Goal: Information Seeking & Learning: Check status

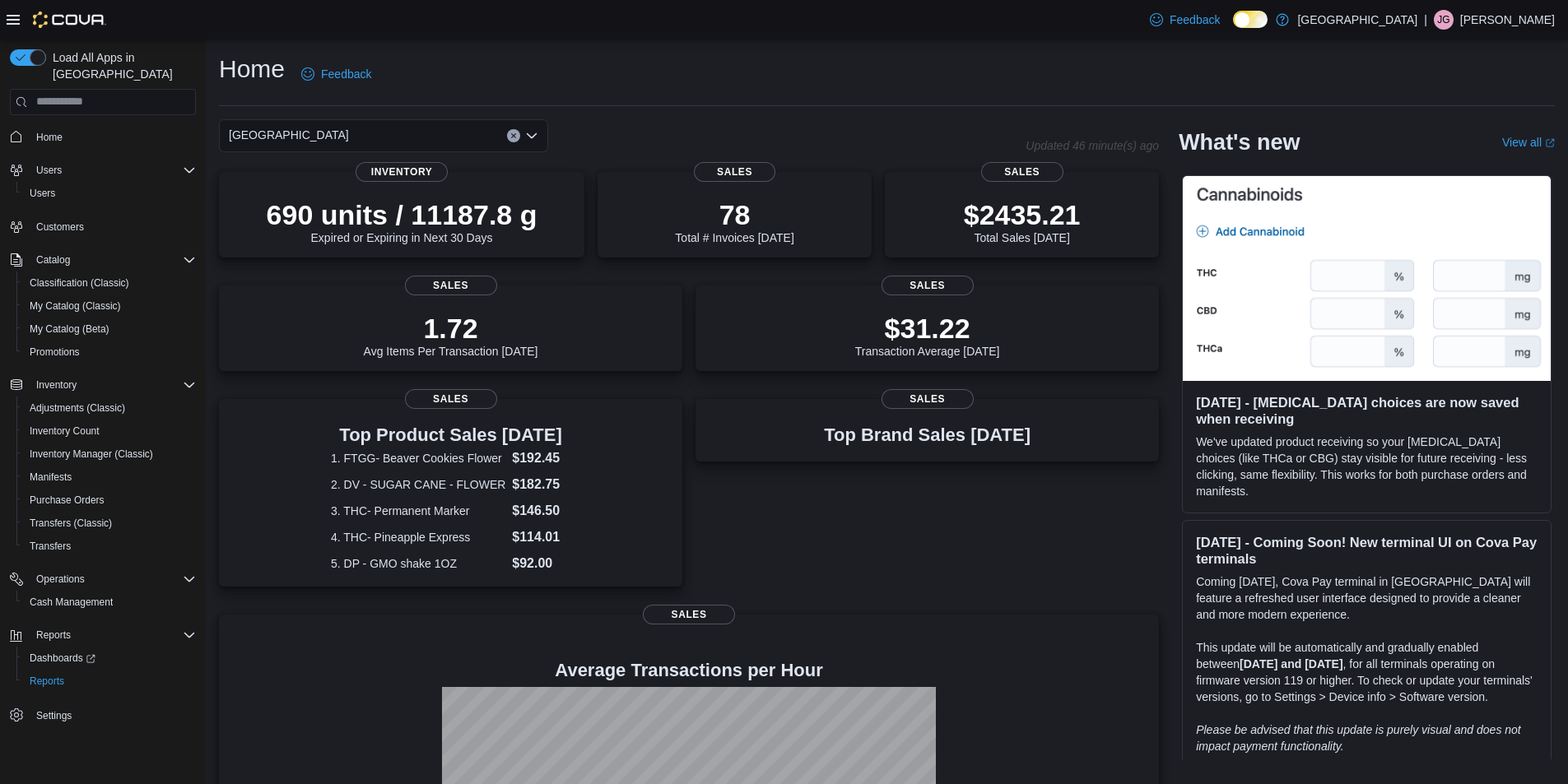
click at [530, 137] on icon "Open list of options" at bounding box center [531, 135] width 9 height 5
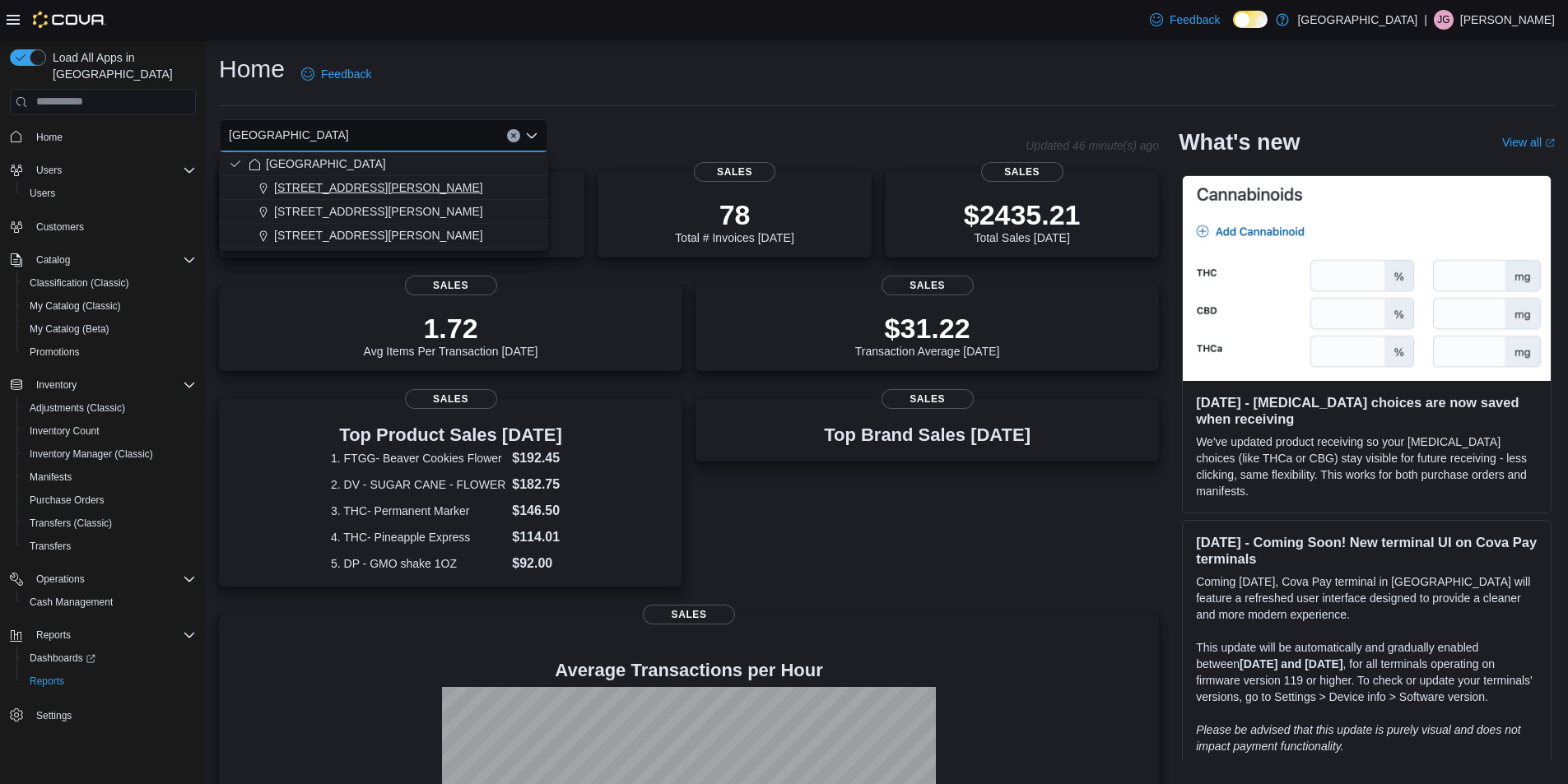
click at [349, 193] on span "1165 McNutt Road" at bounding box center [378, 187] width 209 height 16
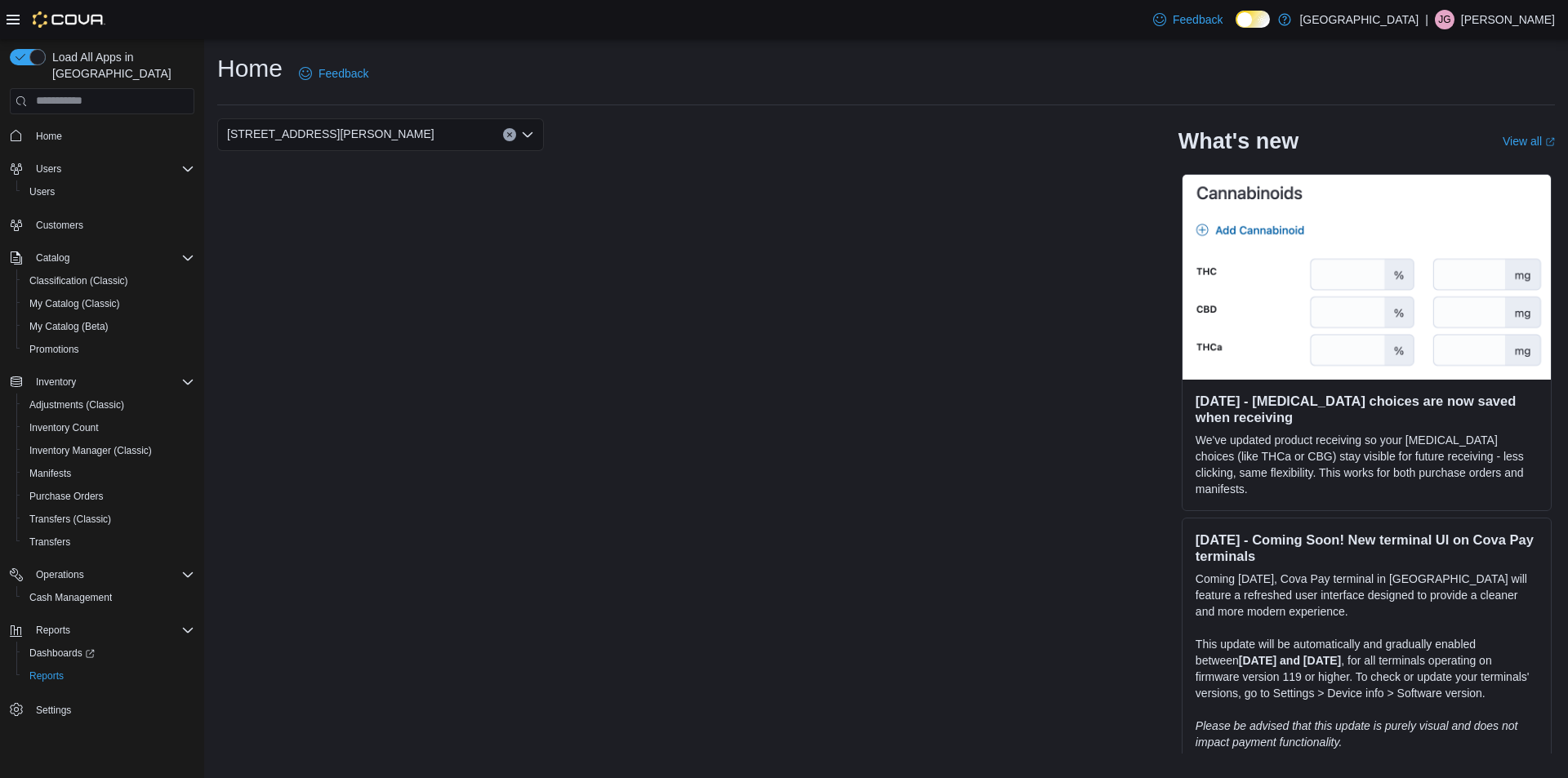
click at [915, 89] on div "Home Feedback" at bounding box center [886, 73] width 1338 height 43
click at [706, 131] on div "1165 McNutt Road" at bounding box center [688, 135] width 942 height 32
click at [525, 134] on icon "Open list of options" at bounding box center [527, 134] width 9 height 5
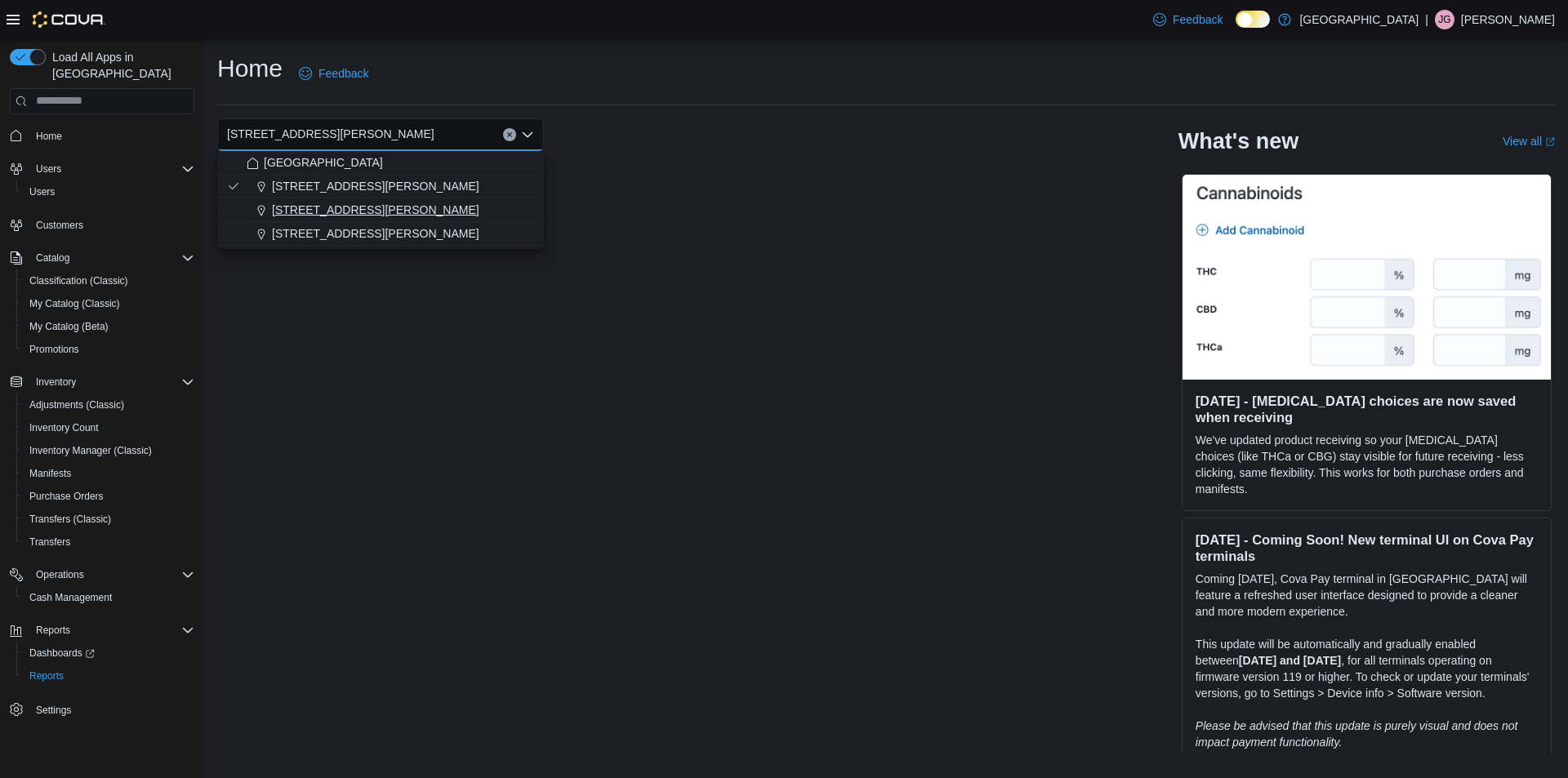
click at [371, 212] on span "200 South Solano Drive" at bounding box center [375, 209] width 207 height 16
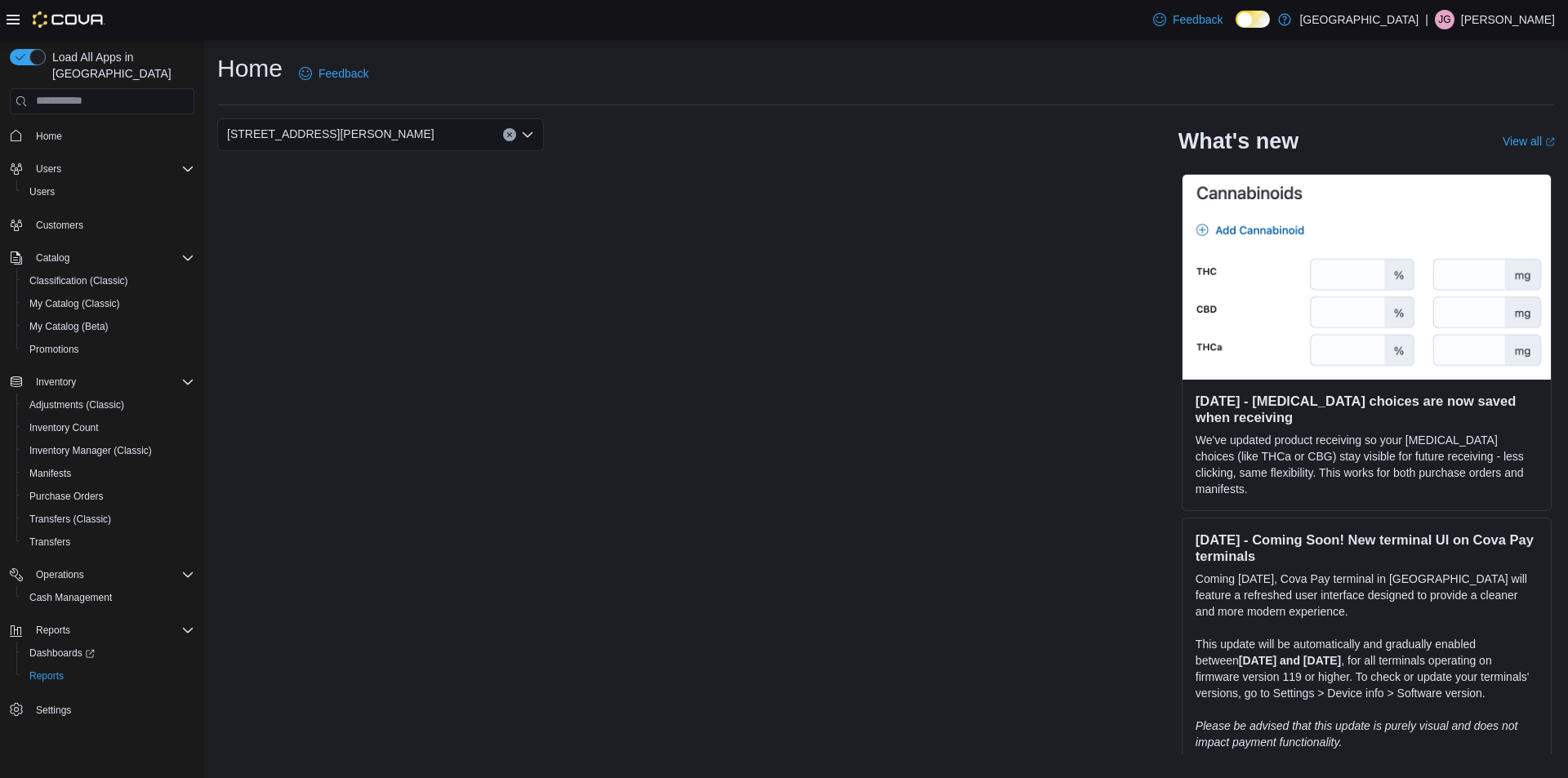
click at [774, 128] on div "200 South Solano Drive" at bounding box center [688, 135] width 942 height 32
click at [448, 140] on div "200 South Solano Drive" at bounding box center [380, 135] width 327 height 32
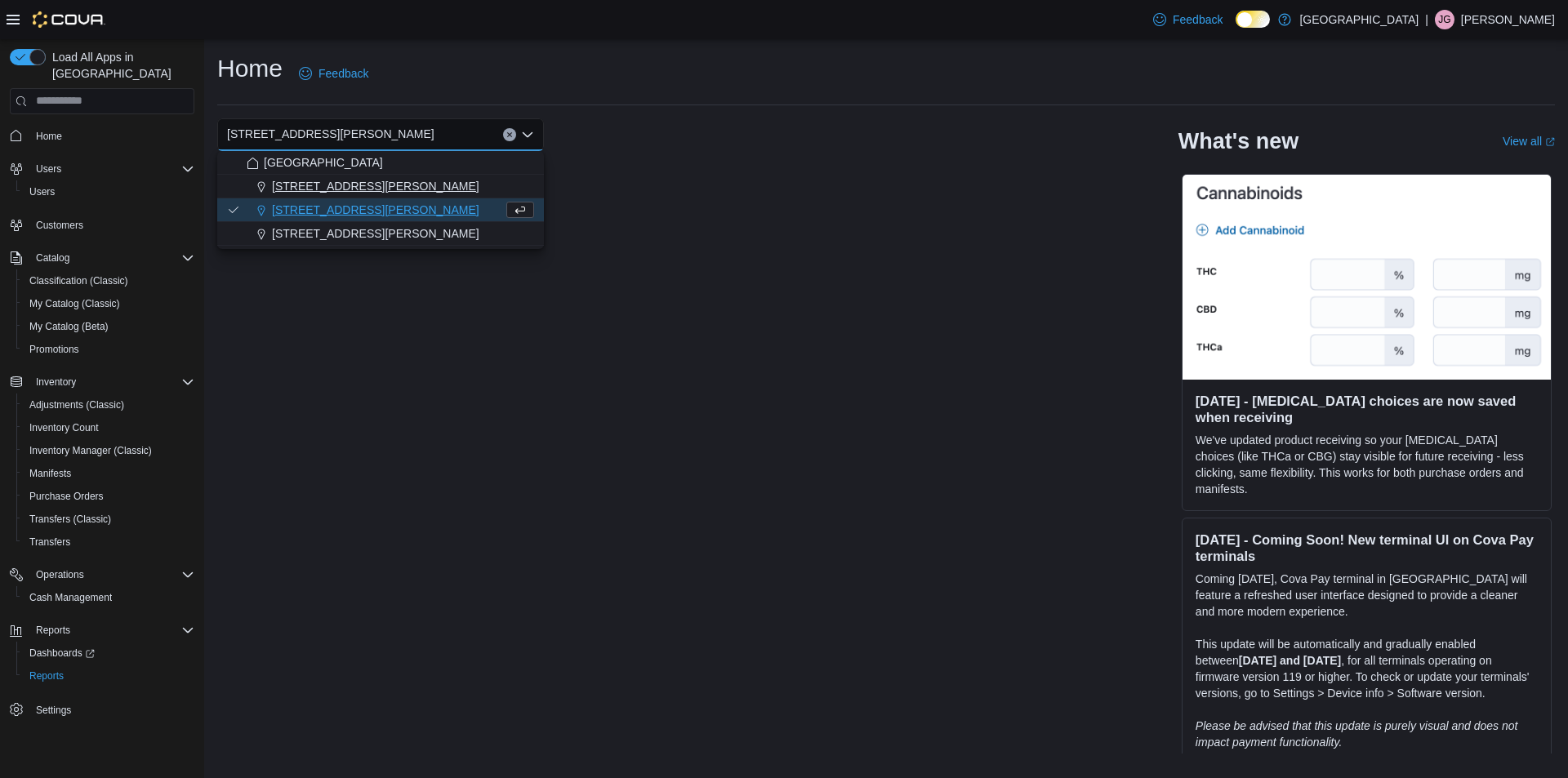
click at [361, 190] on span "1165 McNutt Road" at bounding box center [375, 186] width 207 height 16
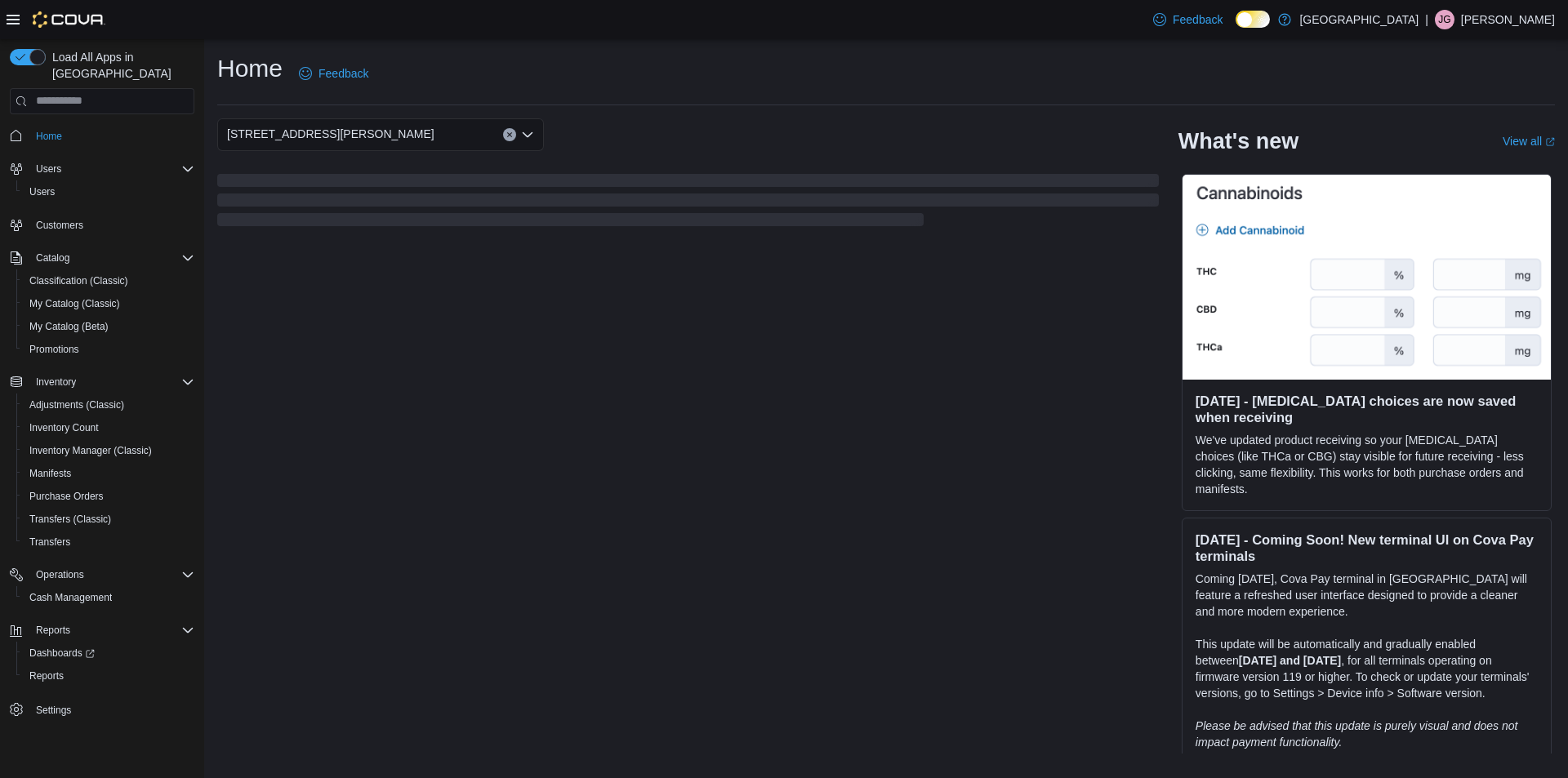
click at [522, 131] on icon "Open list of options" at bounding box center [527, 134] width 13 height 13
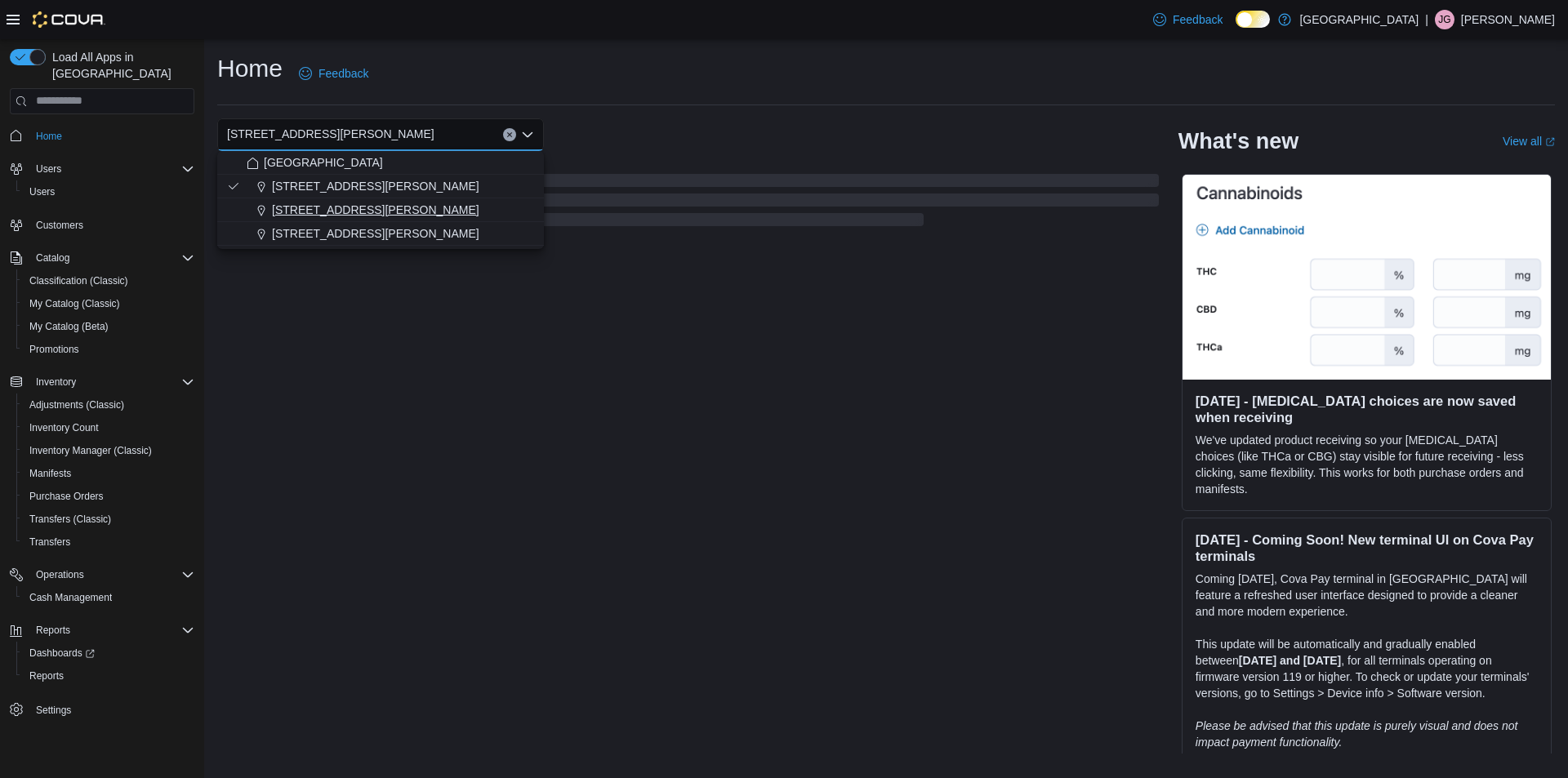
click at [319, 206] on span "200 South Solano Drive" at bounding box center [375, 209] width 207 height 16
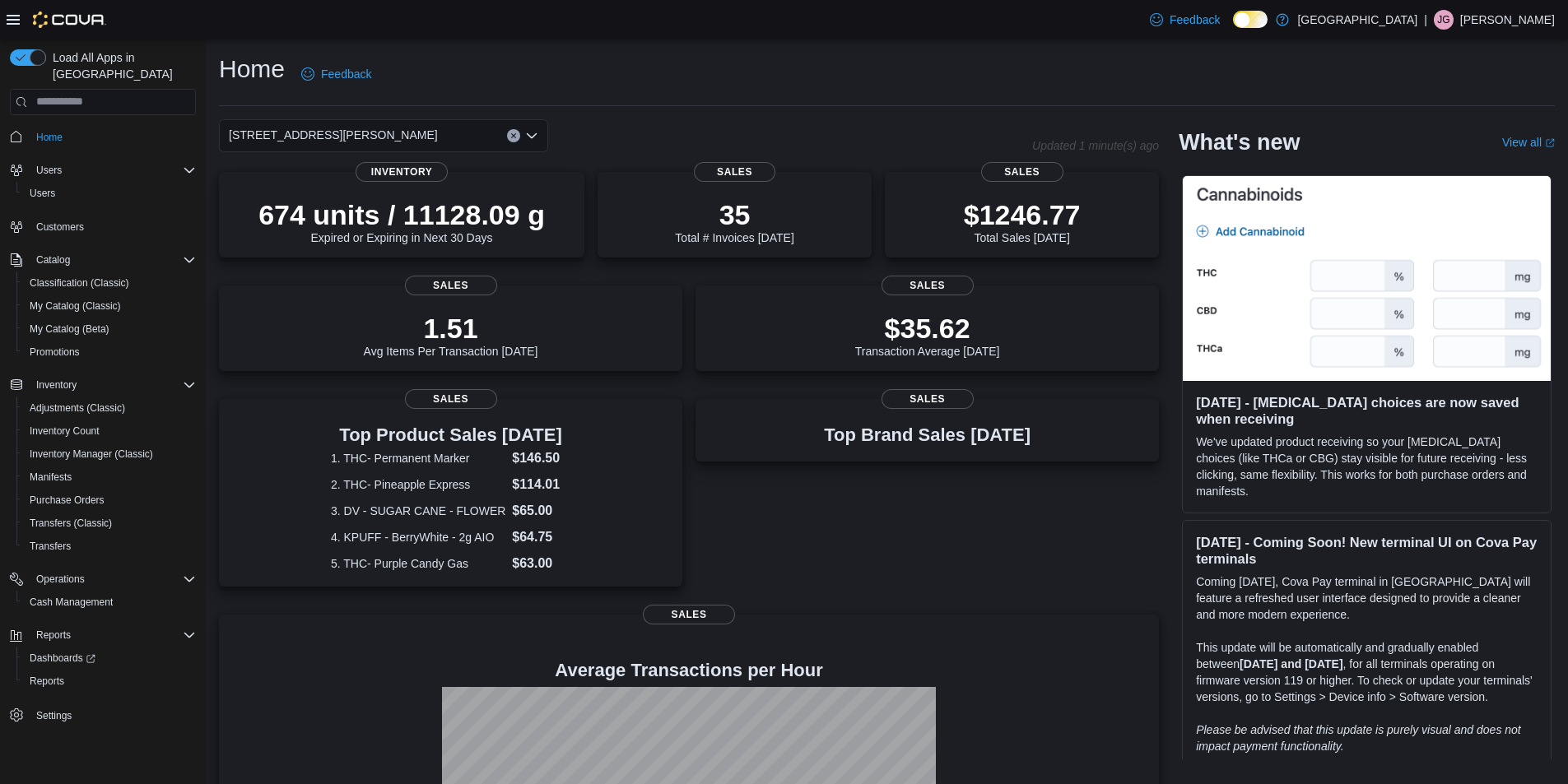
click at [532, 132] on icon "Open list of options" at bounding box center [531, 135] width 13 height 13
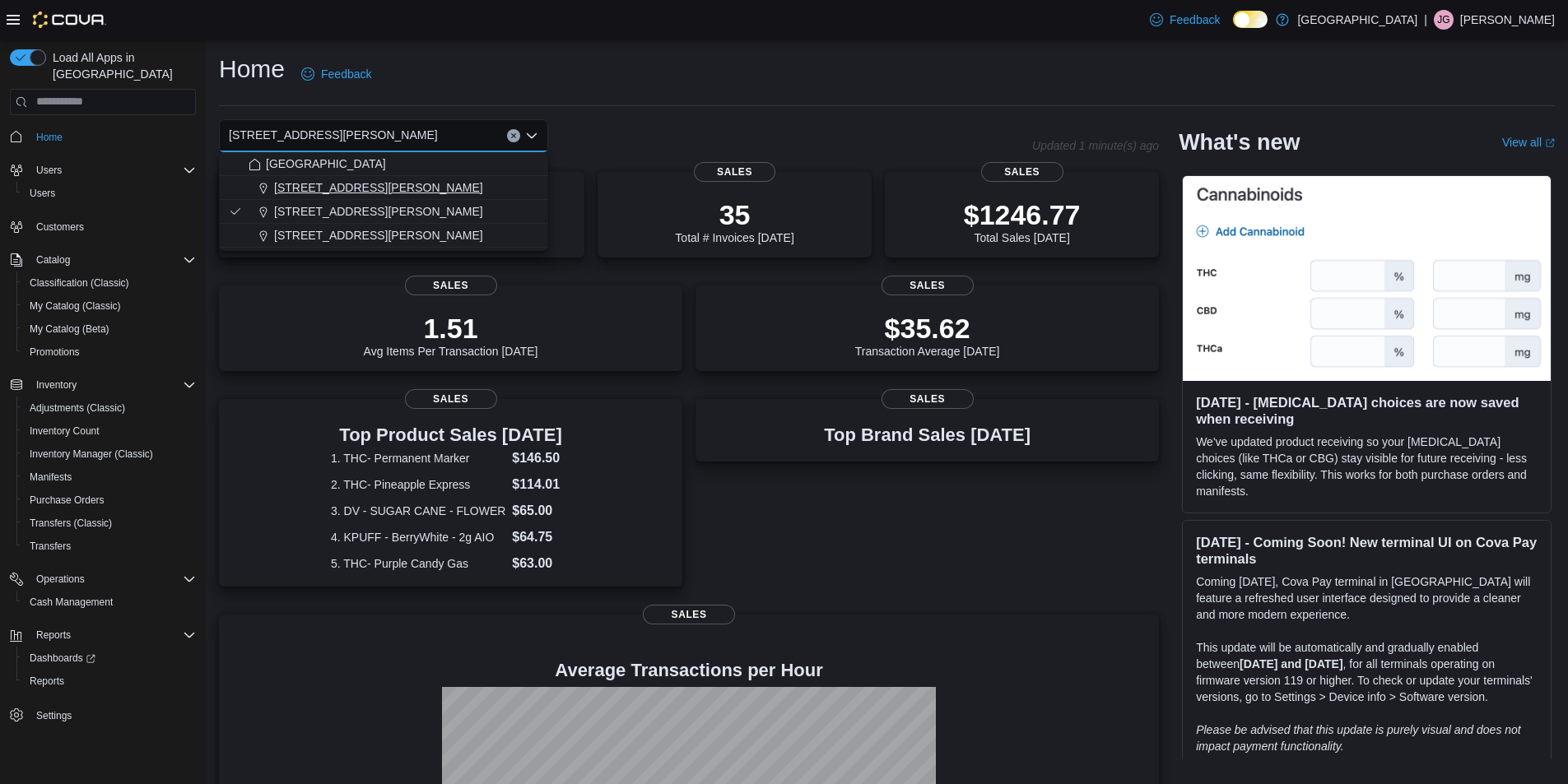
click at [321, 195] on button "1165 McNutt Road" at bounding box center [383, 188] width 329 height 24
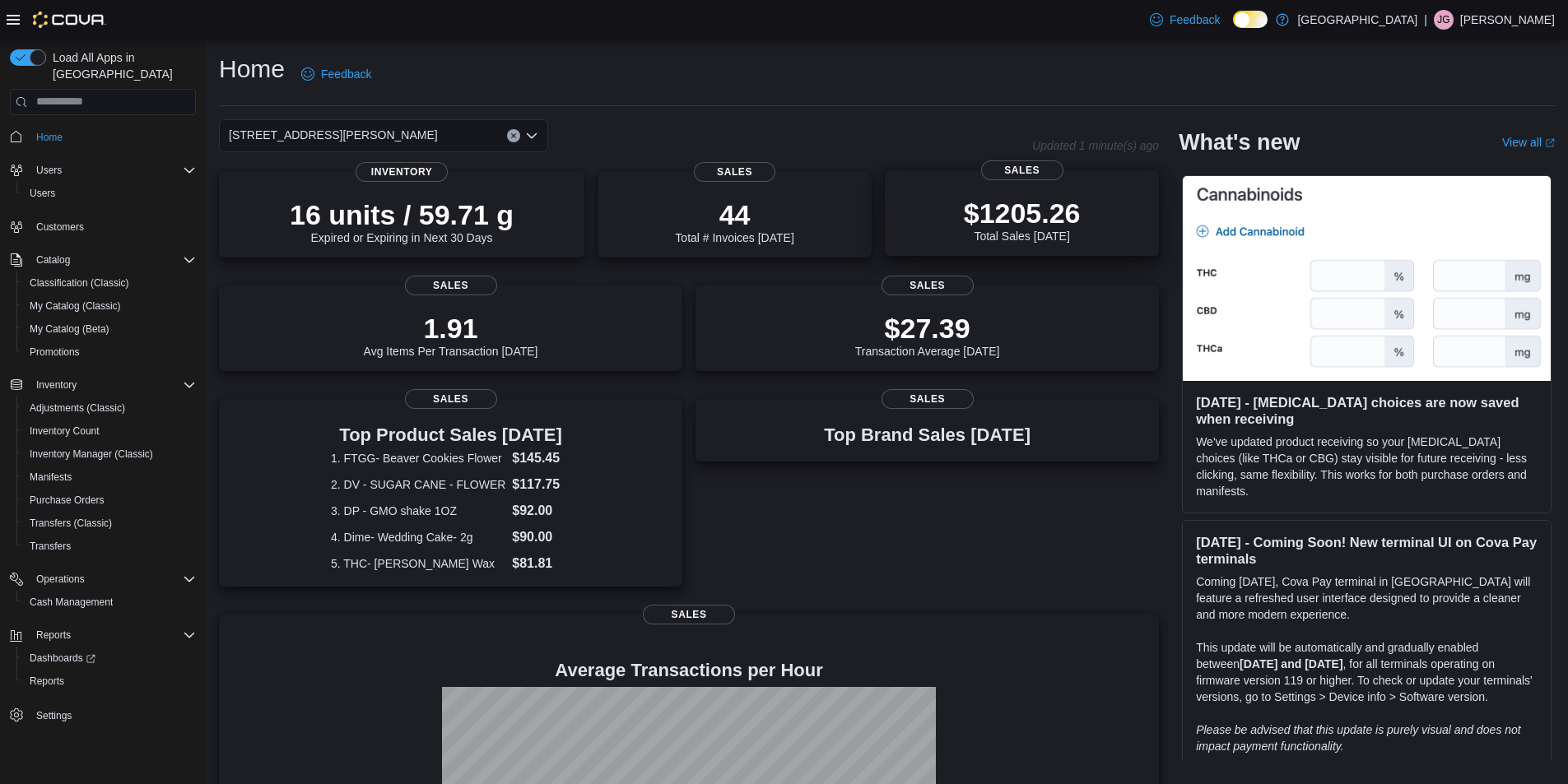
click at [1051, 214] on p "$1205.26" at bounding box center [1022, 213] width 117 height 33
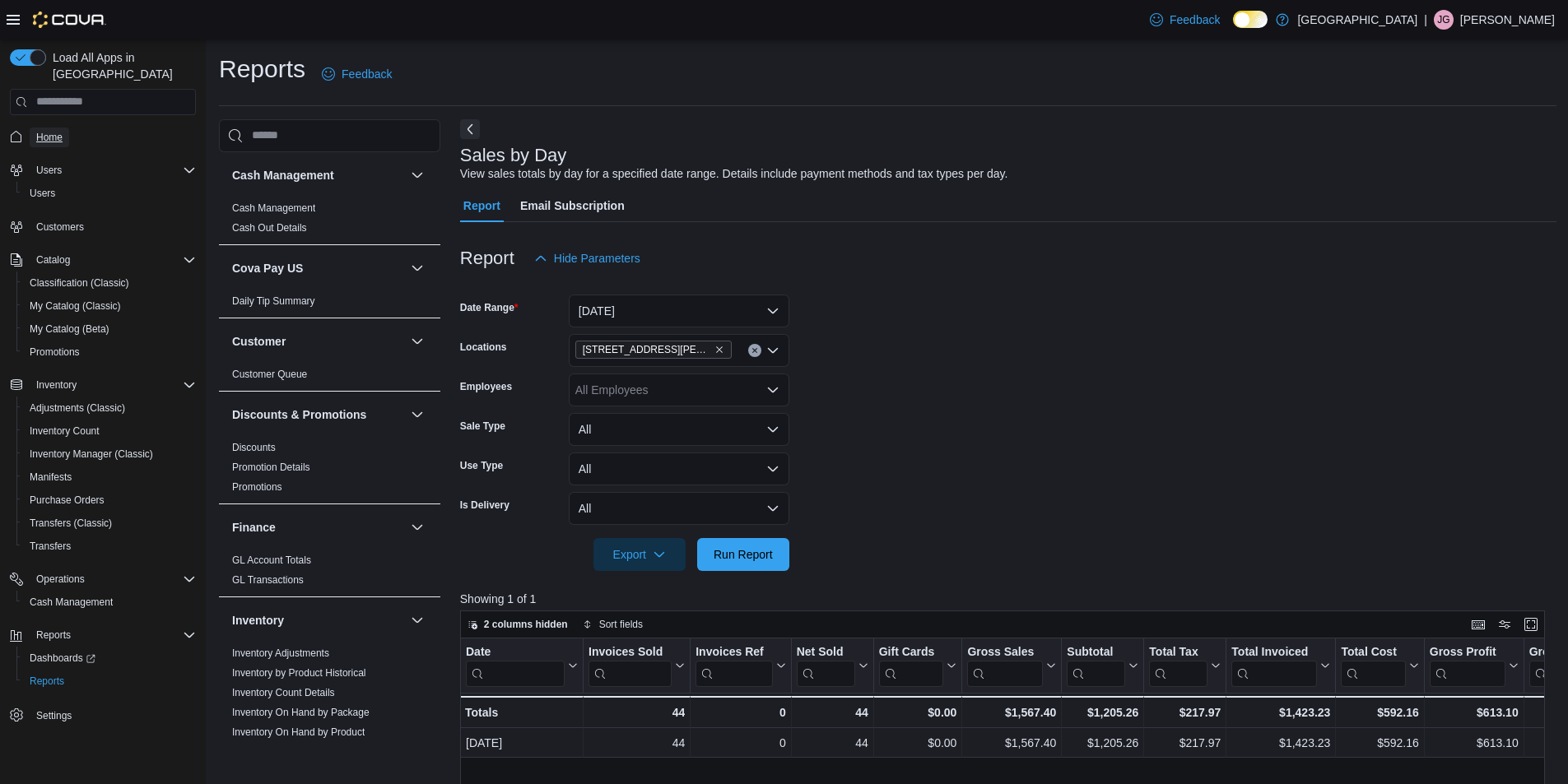
click at [44, 131] on span "Home" at bounding box center [49, 137] width 27 height 13
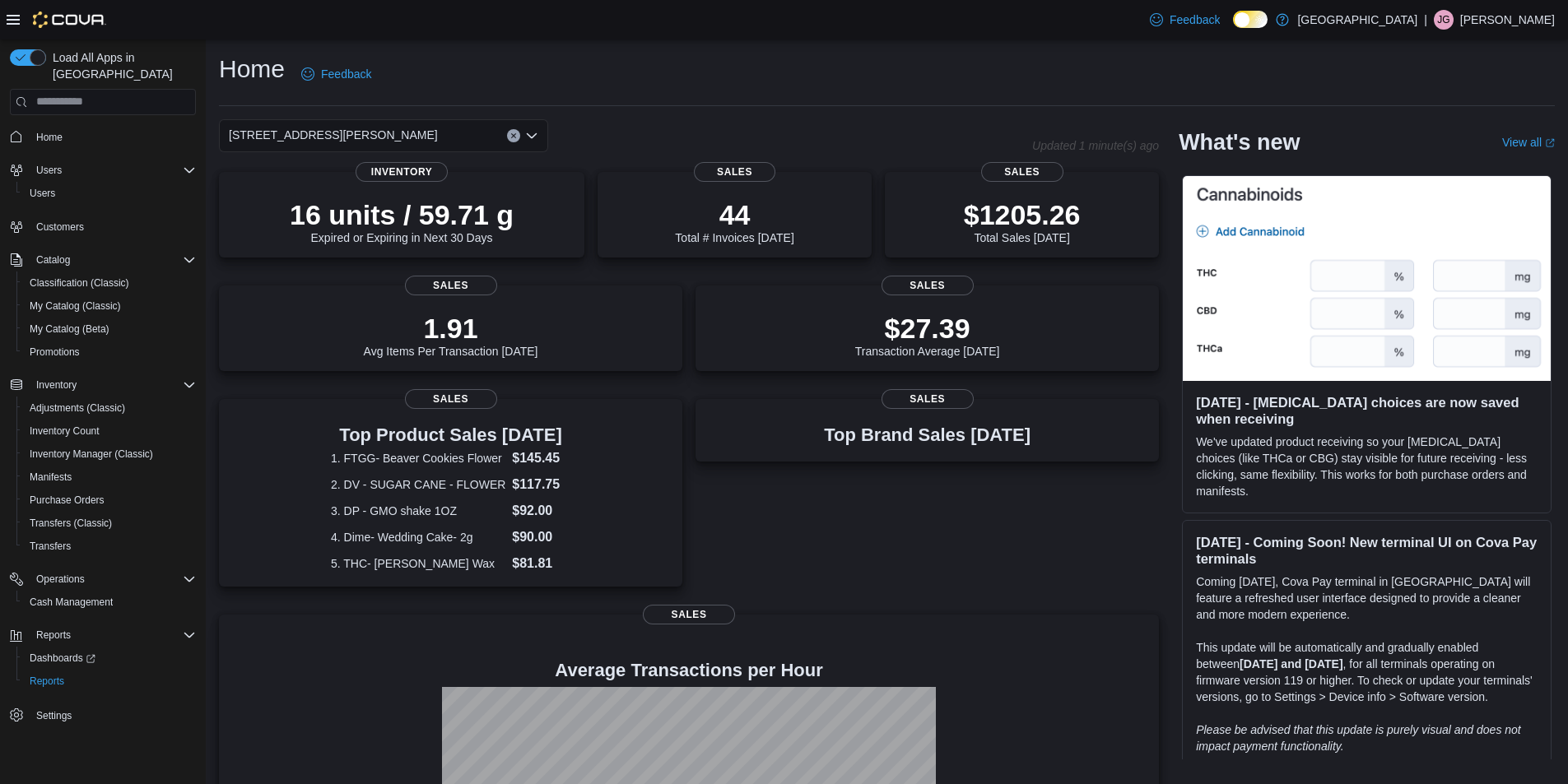
click at [689, 48] on div "Home Feedback 1165 McNutt Road Updated 1 minute(s) ago 16 units / 59.71 g Expir…" at bounding box center [886, 504] width 1362 height 929
